Goal: Information Seeking & Learning: Learn about a topic

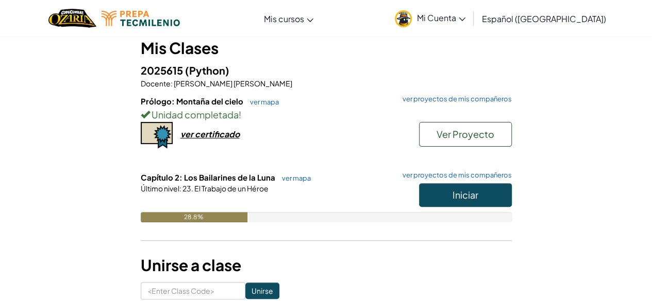
scroll to position [94, 0]
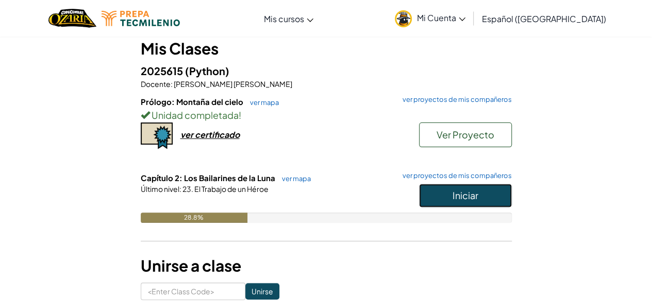
click at [444, 196] on button "Iniciar" at bounding box center [465, 196] width 93 height 24
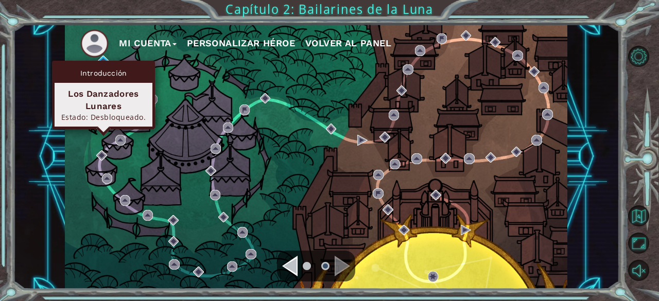
click at [100, 62] on div "Introducción Los Danzadores Lunares Estado: Desbloqueado." at bounding box center [103, 95] width 103 height 68
click at [112, 63] on div "Introducción" at bounding box center [104, 73] width 98 height 20
click at [140, 63] on div "Introducción" at bounding box center [104, 73] width 98 height 20
click at [104, 58] on img at bounding box center [103, 61] width 10 height 10
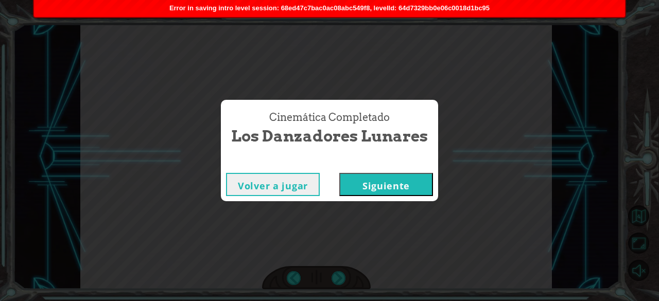
click at [382, 188] on button "Siguiente" at bounding box center [386, 184] width 94 height 23
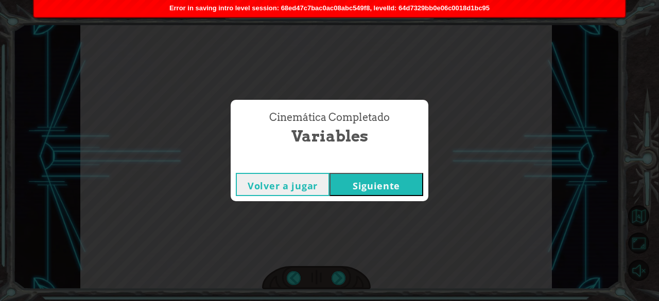
click at [418, 188] on button "Siguiente" at bounding box center [377, 184] width 94 height 23
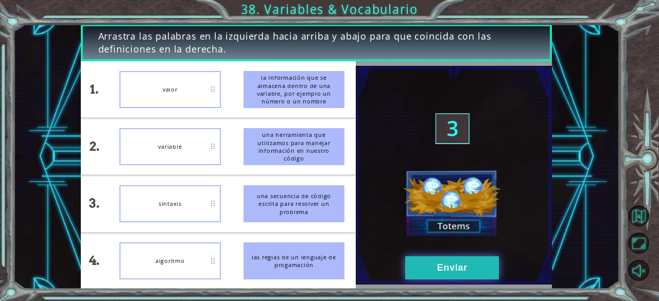
click at [460, 271] on button "Enviar" at bounding box center [452, 267] width 94 height 23
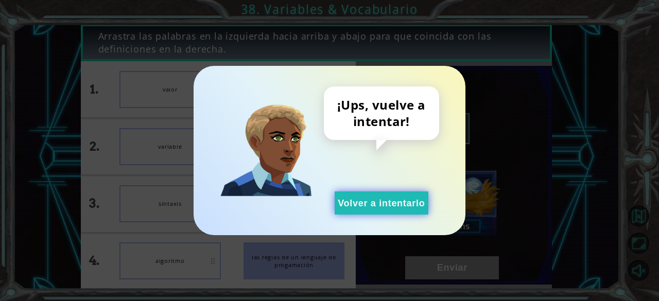
click at [398, 200] on button "Volver a intentarlo" at bounding box center [382, 203] width 94 height 23
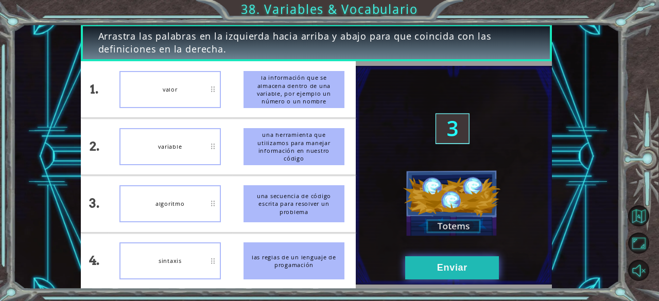
click at [431, 261] on button "Enviar" at bounding box center [452, 267] width 94 height 23
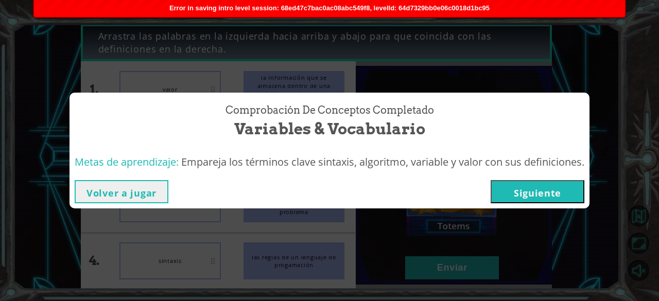
click at [525, 188] on button "Siguiente" at bounding box center [538, 191] width 94 height 23
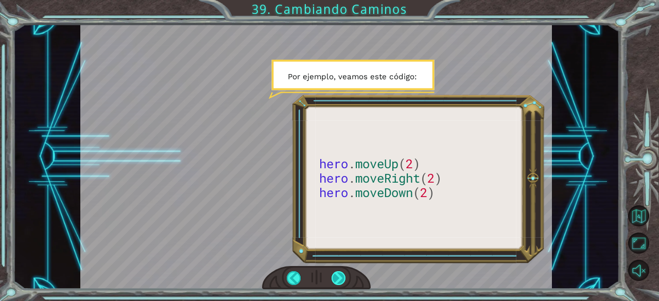
click at [338, 272] on div at bounding box center [339, 278] width 14 height 14
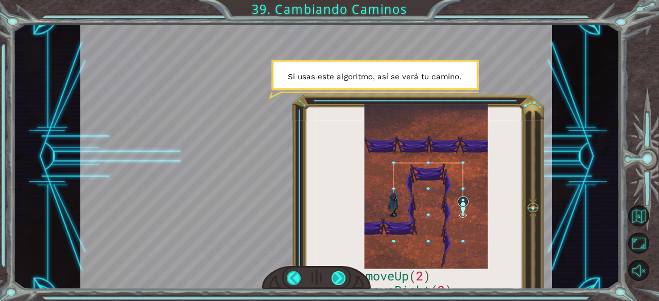
click at [338, 272] on div at bounding box center [339, 278] width 14 height 14
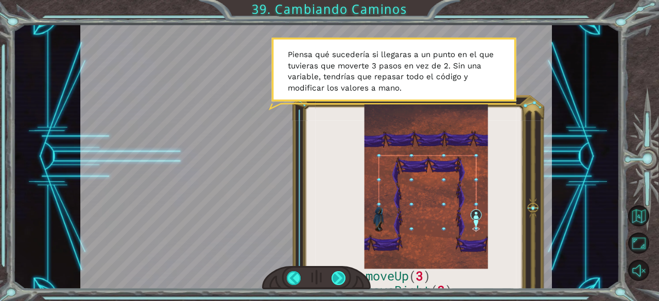
click at [343, 271] on div at bounding box center [339, 278] width 14 height 14
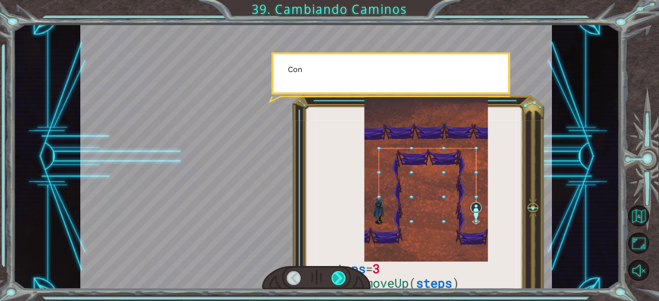
click at [343, 271] on div at bounding box center [339, 278] width 14 height 14
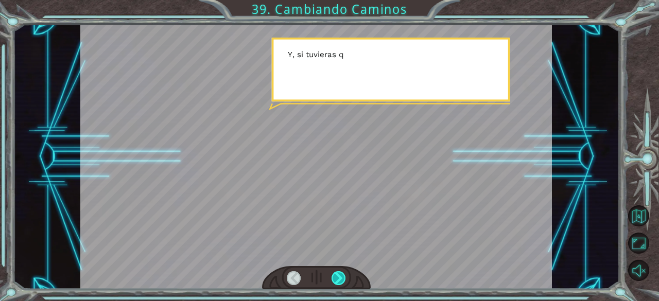
click at [343, 275] on div at bounding box center [339, 278] width 14 height 14
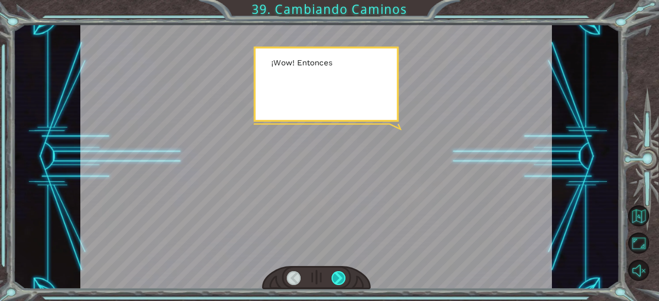
click at [343, 275] on div at bounding box center [339, 278] width 14 height 14
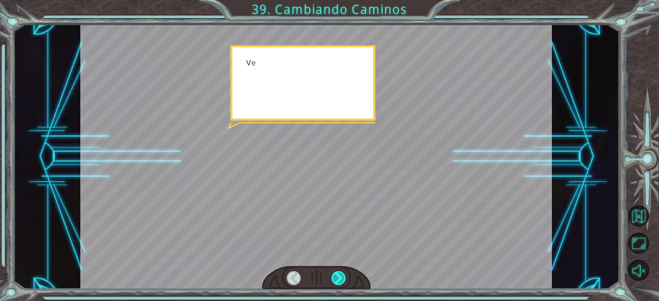
click at [343, 275] on div at bounding box center [339, 278] width 14 height 14
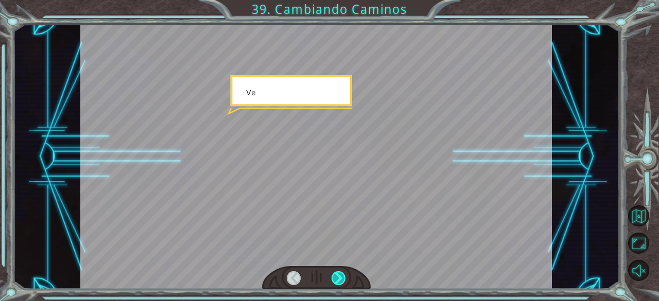
click at [343, 275] on div at bounding box center [339, 278] width 14 height 14
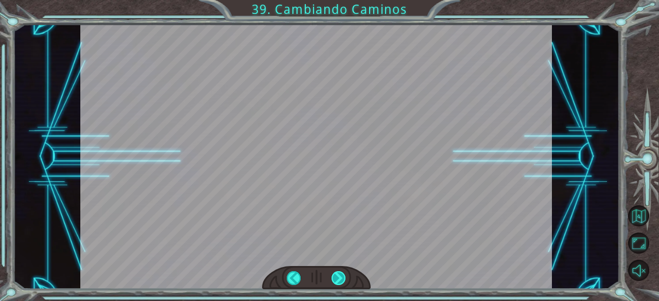
click at [343, 275] on div at bounding box center [339, 278] width 14 height 14
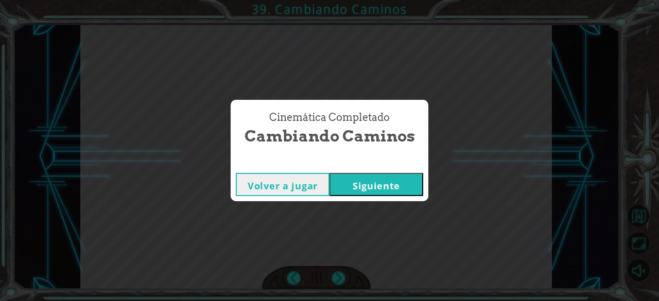
click at [413, 181] on button "Siguiente" at bounding box center [377, 184] width 94 height 23
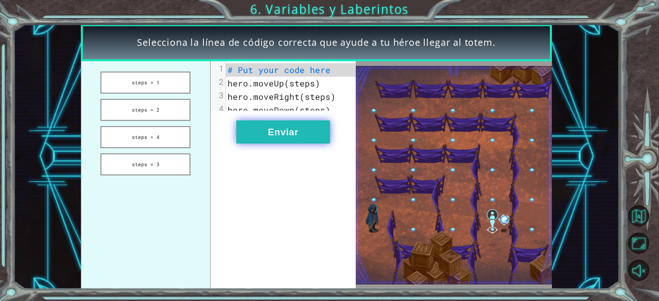
click at [296, 141] on button "Enviar" at bounding box center [283, 132] width 94 height 23
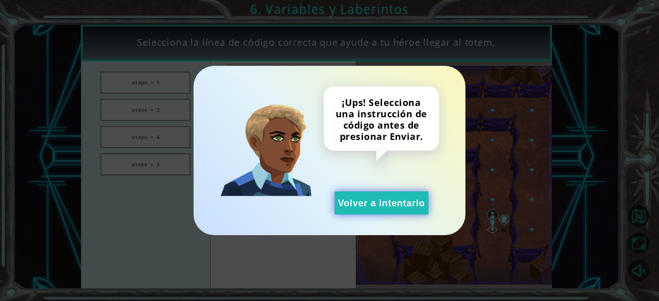
click at [362, 197] on button "Volver a intentarlo" at bounding box center [382, 203] width 94 height 23
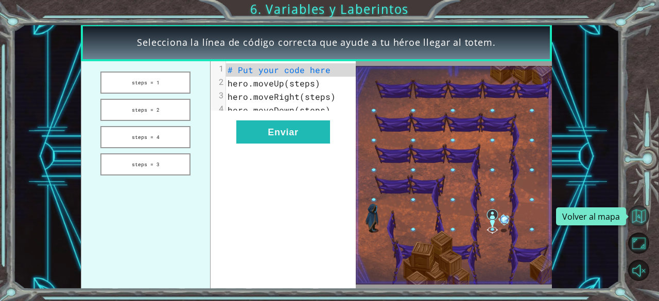
click at [640, 213] on button "Volver al mapa" at bounding box center [638, 215] width 21 height 21
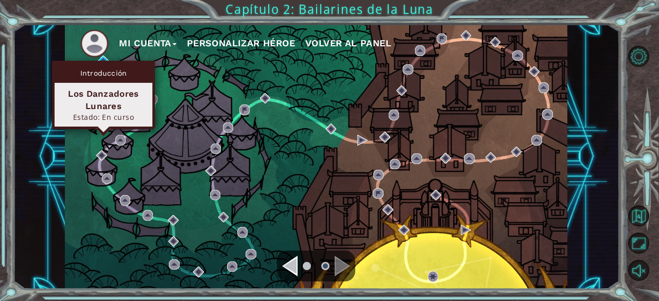
click at [100, 61] on div "Introducción Los Danzadores Lunares Estado: En curso" at bounding box center [103, 95] width 103 height 68
click at [100, 57] on img at bounding box center [103, 61] width 10 height 10
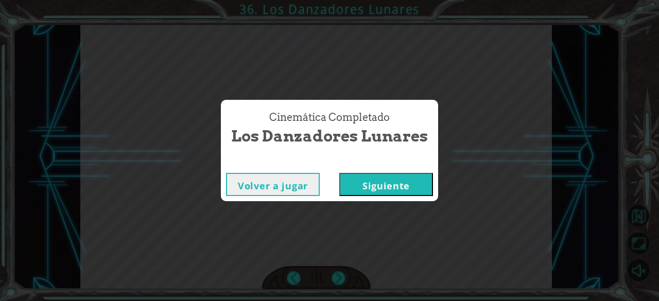
click at [293, 187] on button "Volver a jugar" at bounding box center [273, 184] width 94 height 23
click at [289, 187] on button "Volver a jugar" at bounding box center [273, 184] width 94 height 23
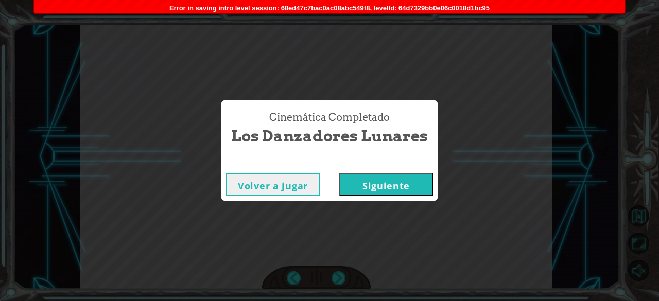
drag, startPoint x: 259, startPoint y: 11, endPoint x: 235, endPoint y: 12, distance: 23.2
click at [235, 12] on body "Temporary Text ¡ M [PERSON_NAME] , u n a f e r i a ! M e e n c a n t a n . “ B …" at bounding box center [329, 150] width 659 height 301
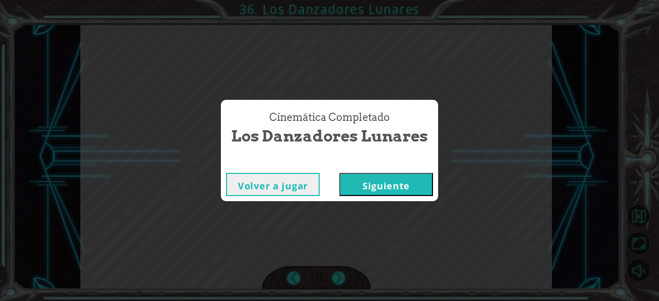
click at [415, 190] on button "Siguiente" at bounding box center [386, 184] width 94 height 23
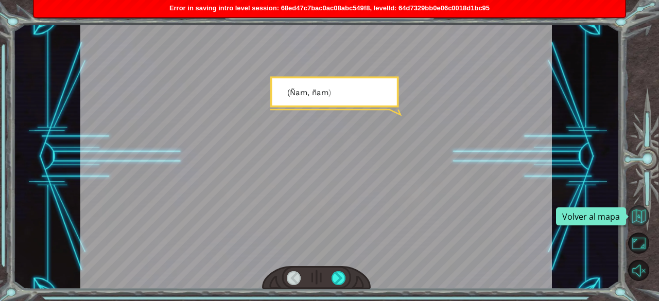
click at [639, 212] on button "Volver al mapa" at bounding box center [638, 215] width 21 height 21
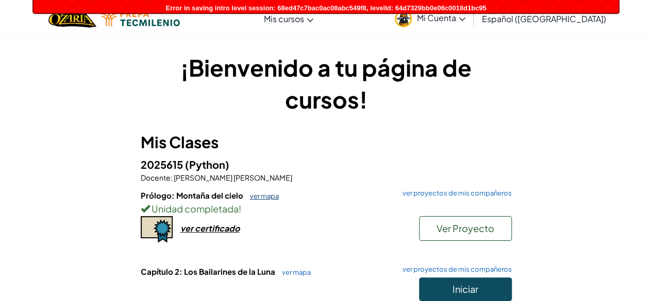
click at [257, 198] on link "ver mapa" at bounding box center [262, 196] width 34 height 8
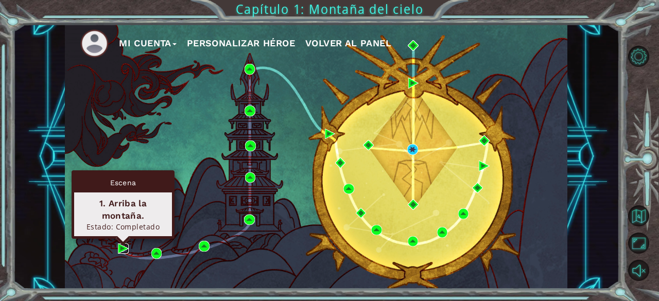
click at [124, 248] on img at bounding box center [123, 249] width 10 height 10
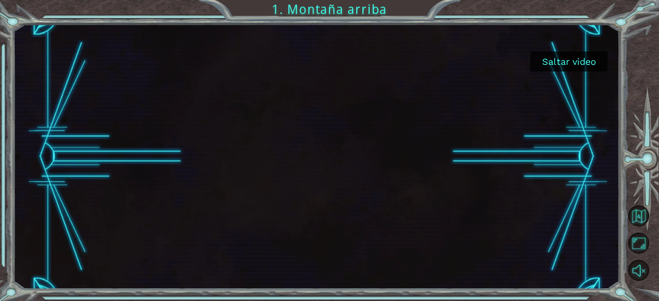
click at [551, 57] on button "Saltar video" at bounding box center [568, 62] width 77 height 20
